Goal: Task Accomplishment & Management: Manage account settings

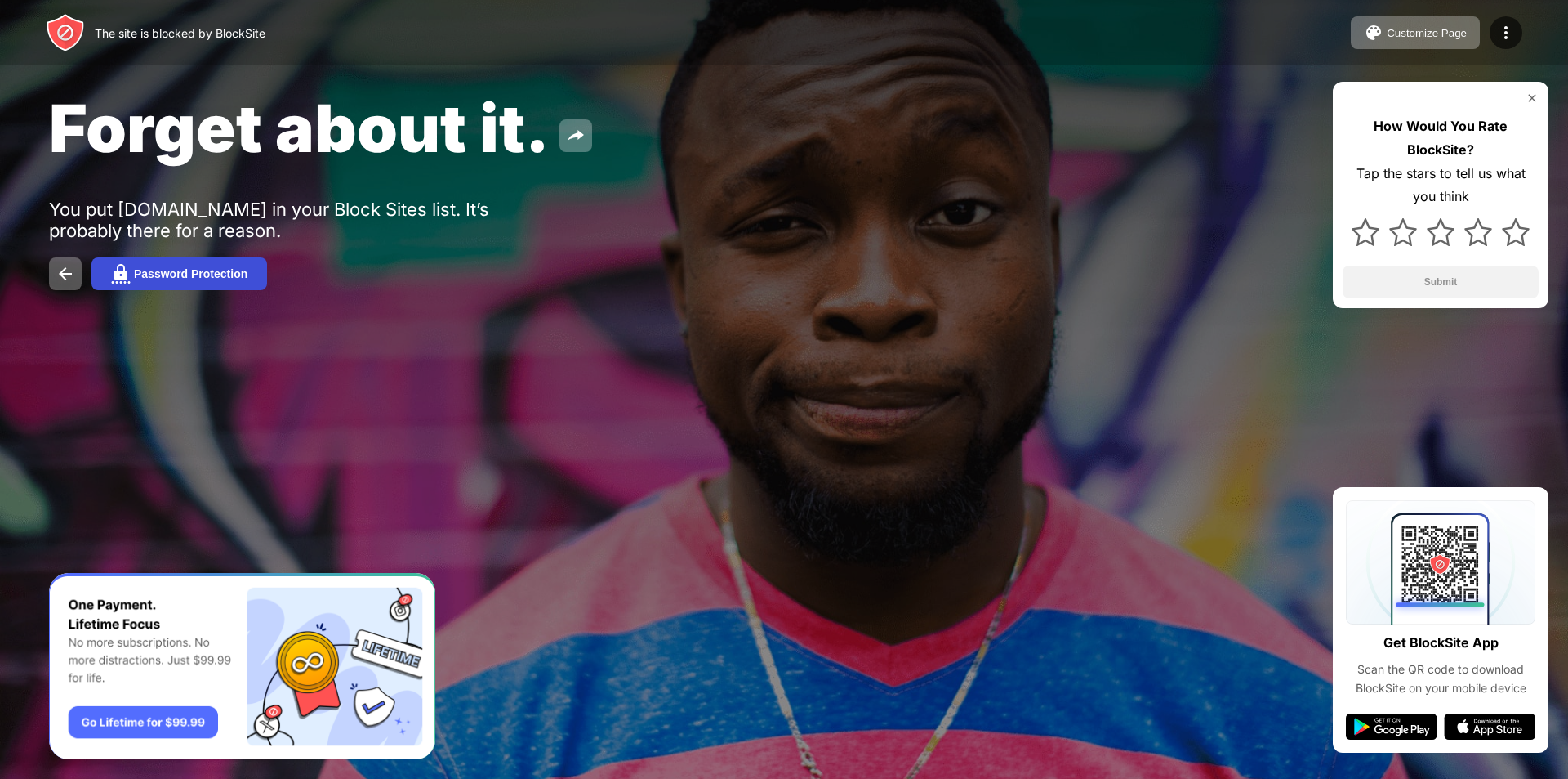
click at [205, 272] on div "Password Protection" at bounding box center [190, 273] width 114 height 13
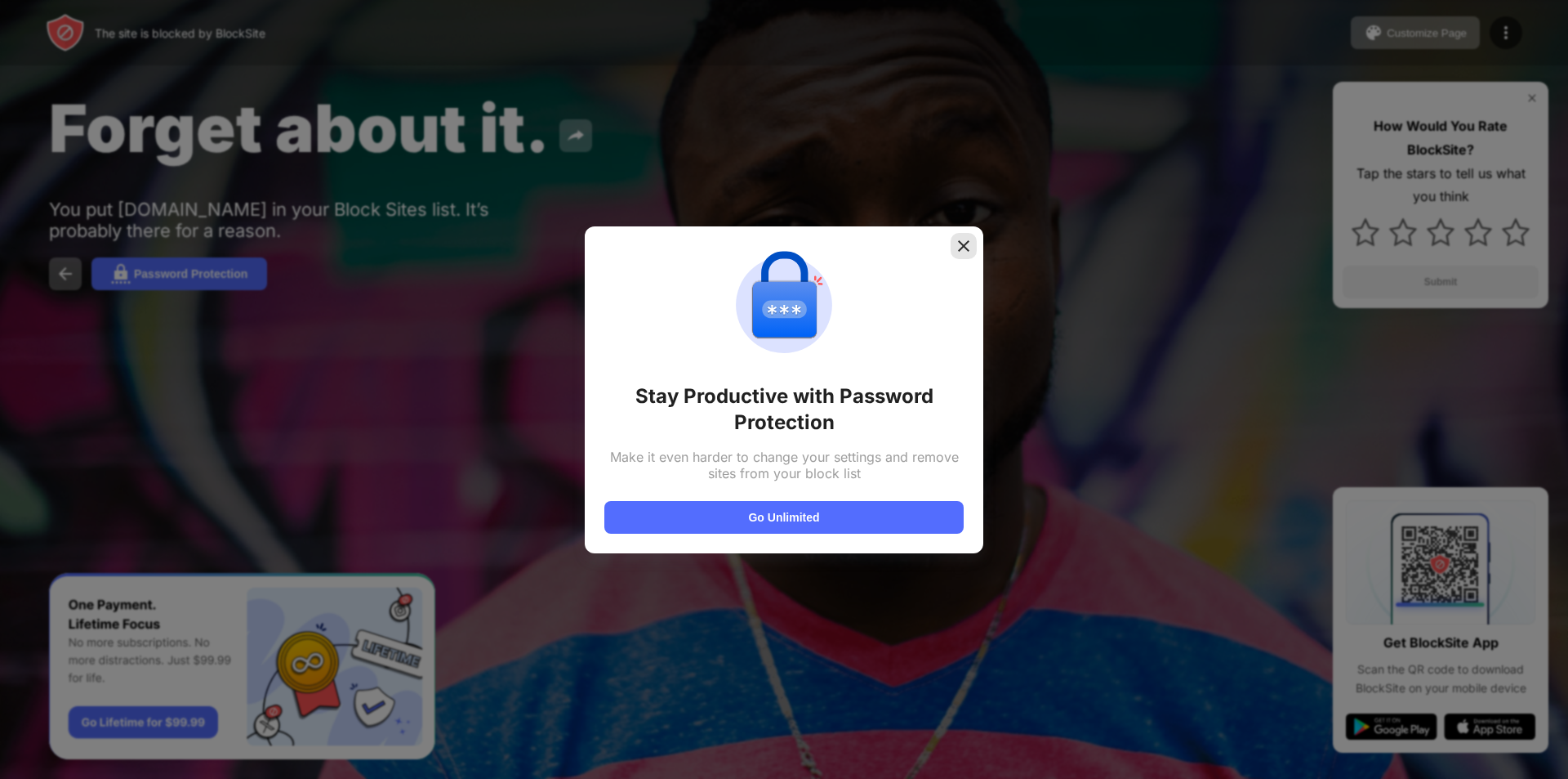
click at [959, 241] on img at bounding box center [963, 246] width 17 height 17
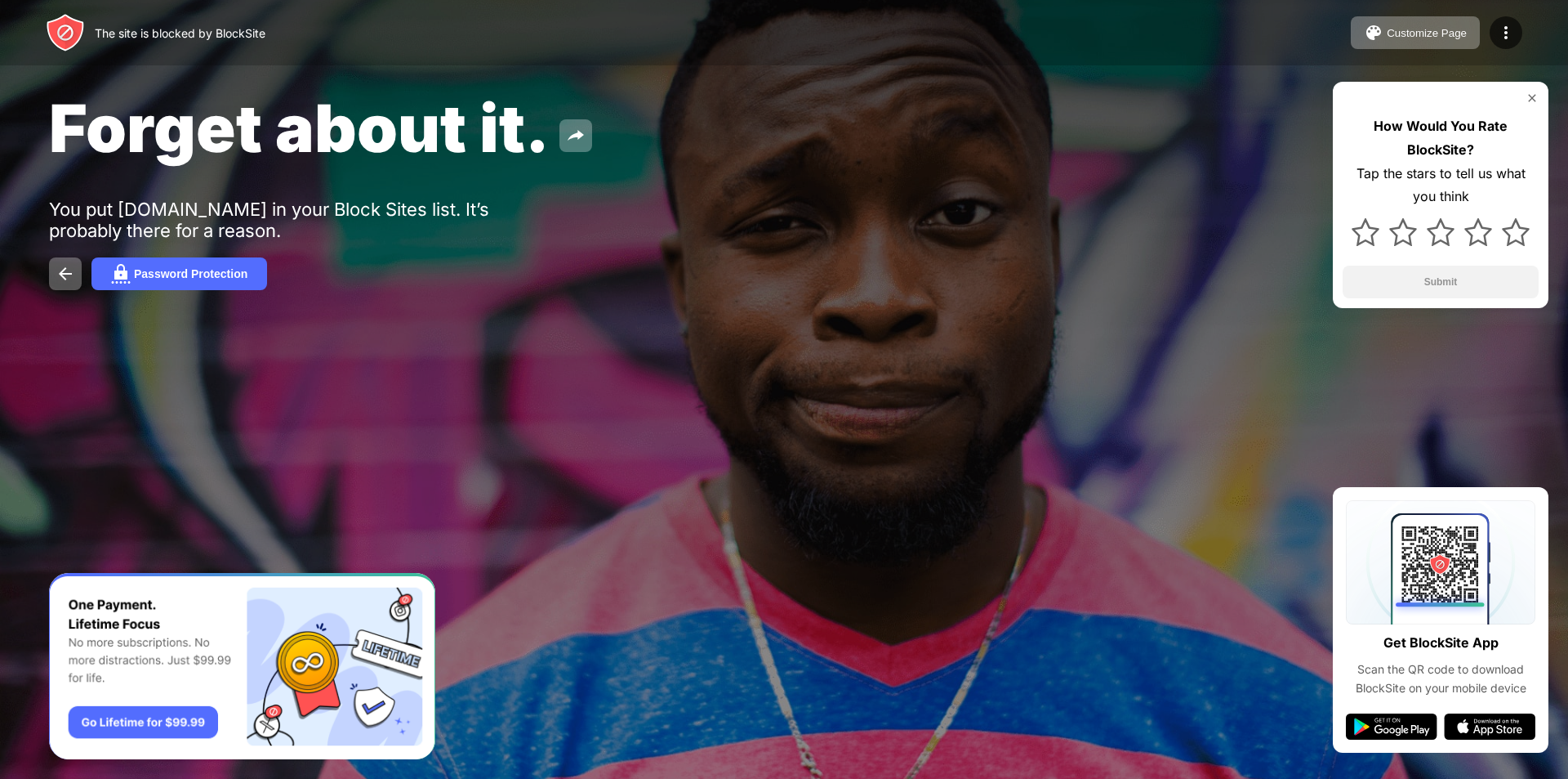
click at [81, 289] on div "Forget about it. You put facebook.com in your Block Sites list. It’s probably t…" at bounding box center [784, 189] width 1568 height 378
click at [72, 287] on button at bounding box center [65, 273] width 32 height 32
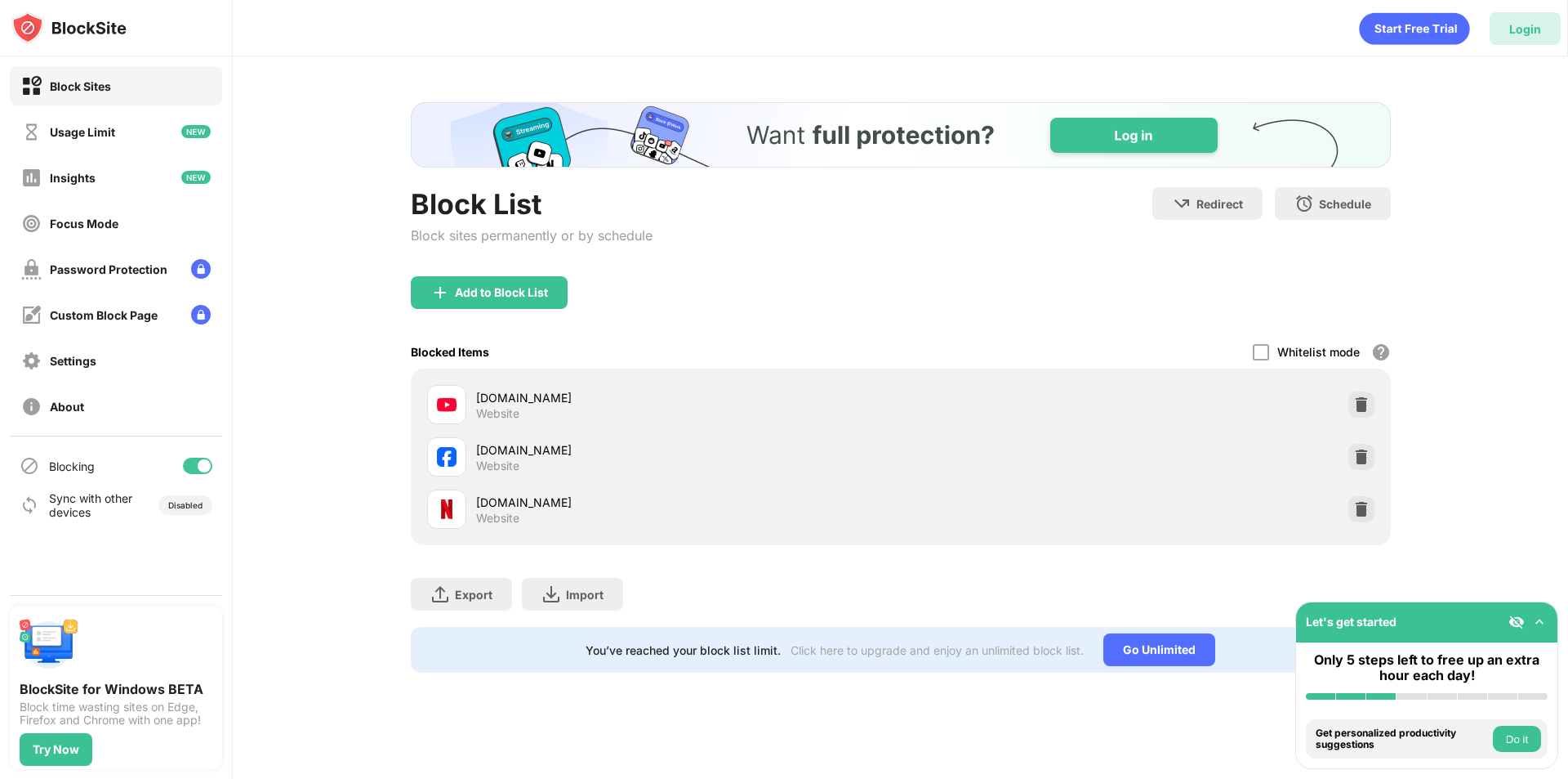
click at [1514, 31] on div "Login" at bounding box center [1525, 28] width 31 height 14
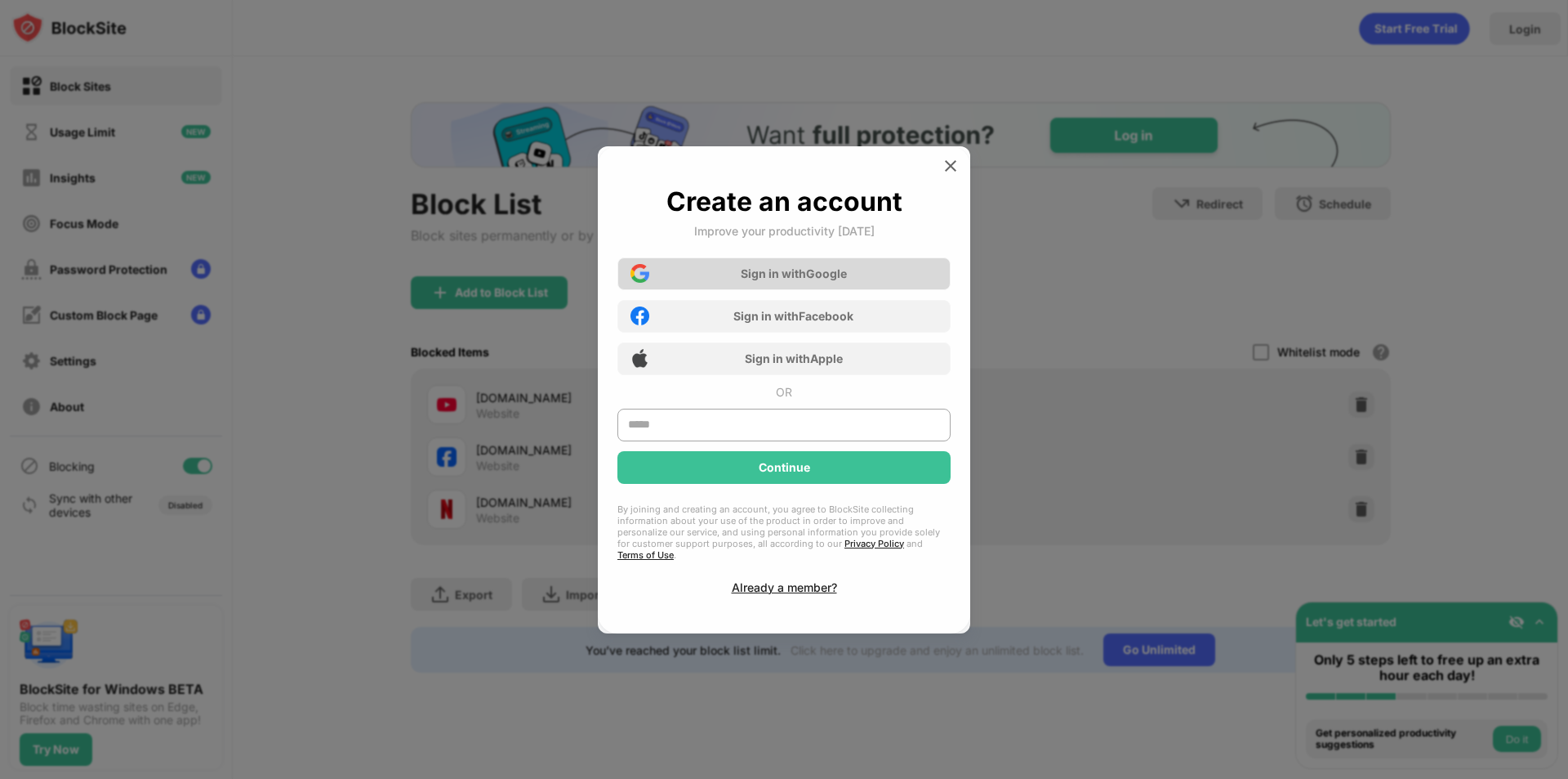
click at [838, 280] on div "Sign in with Google" at bounding box center [793, 273] width 106 height 14
click at [824, 290] on div "Sign in with Google" at bounding box center [784, 273] width 333 height 32
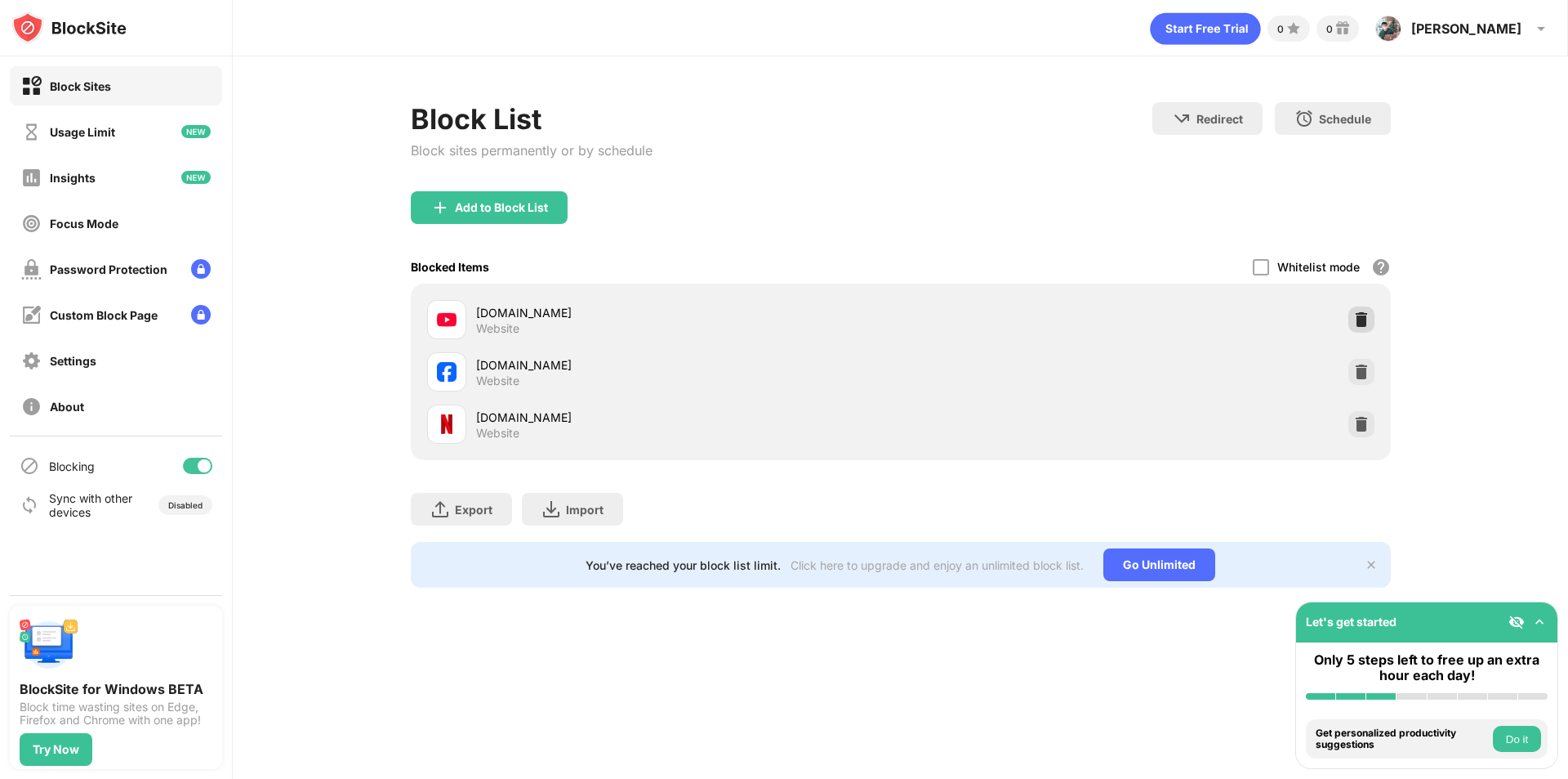
click at [1357, 313] on img at bounding box center [1361, 319] width 17 height 17
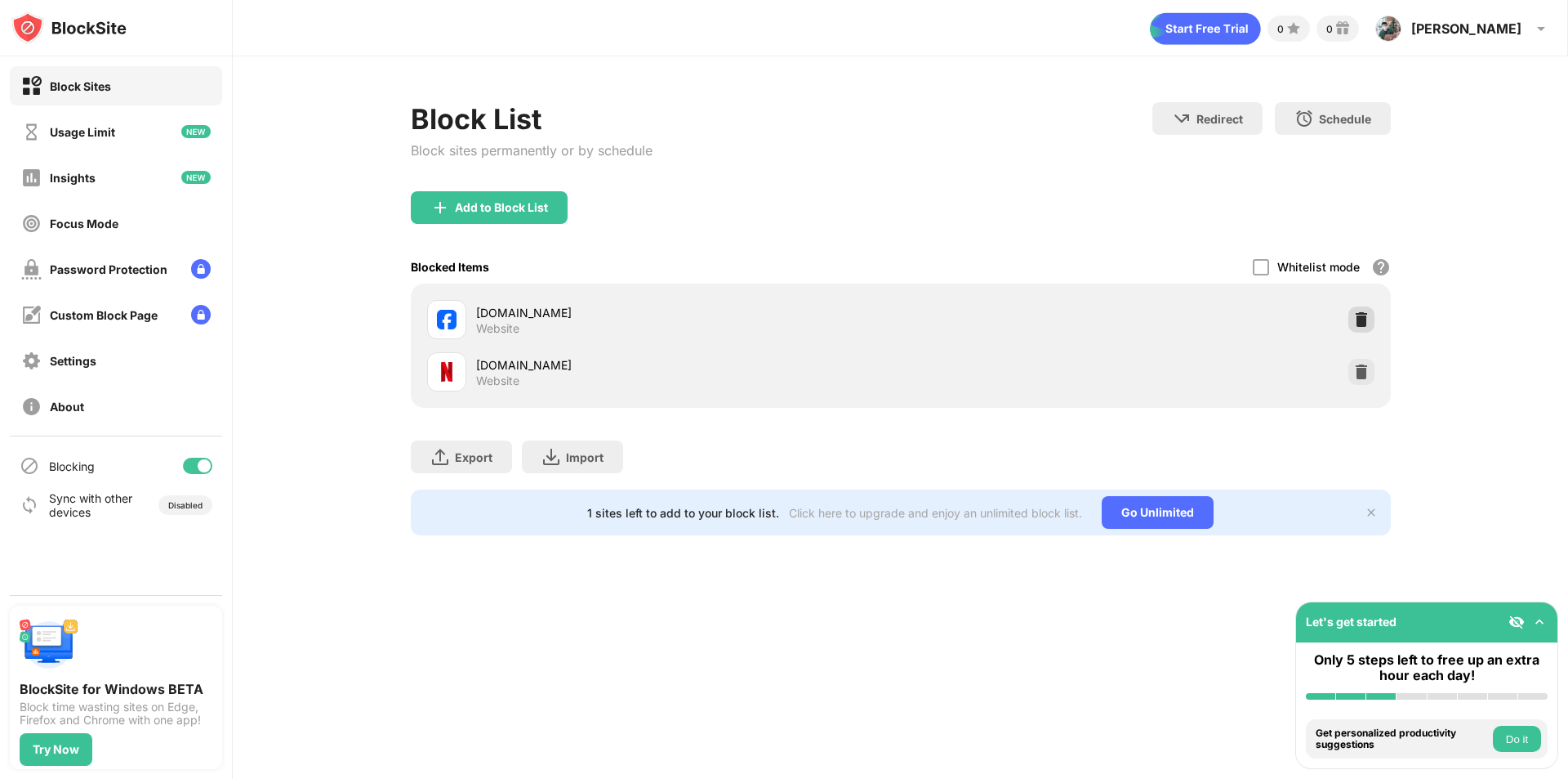
click at [1365, 325] on img at bounding box center [1361, 319] width 17 height 17
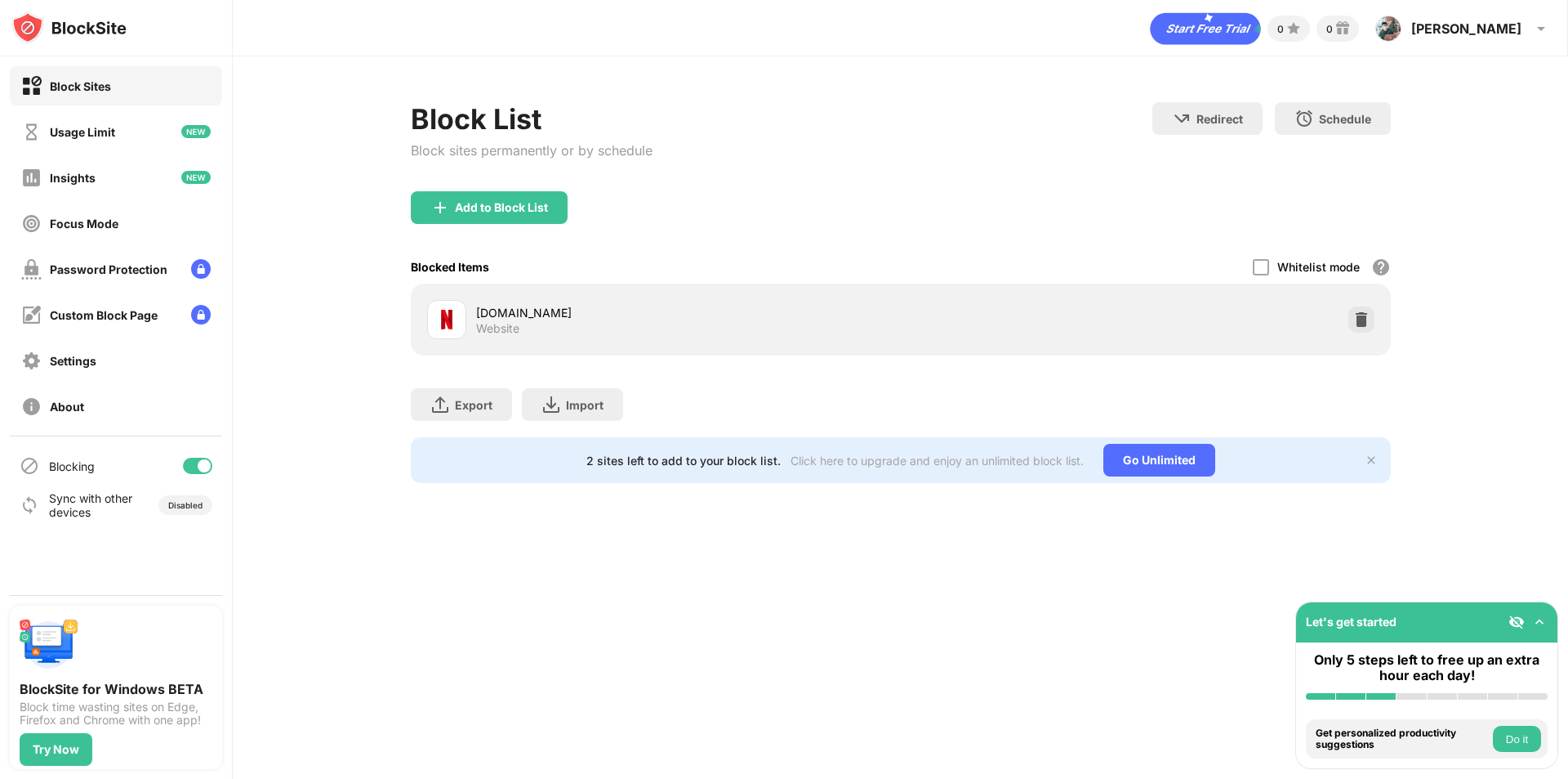
click at [1364, 319] on img at bounding box center [1361, 319] width 17 height 17
